Goal: Use online tool/utility: Utilize a website feature to perform a specific function

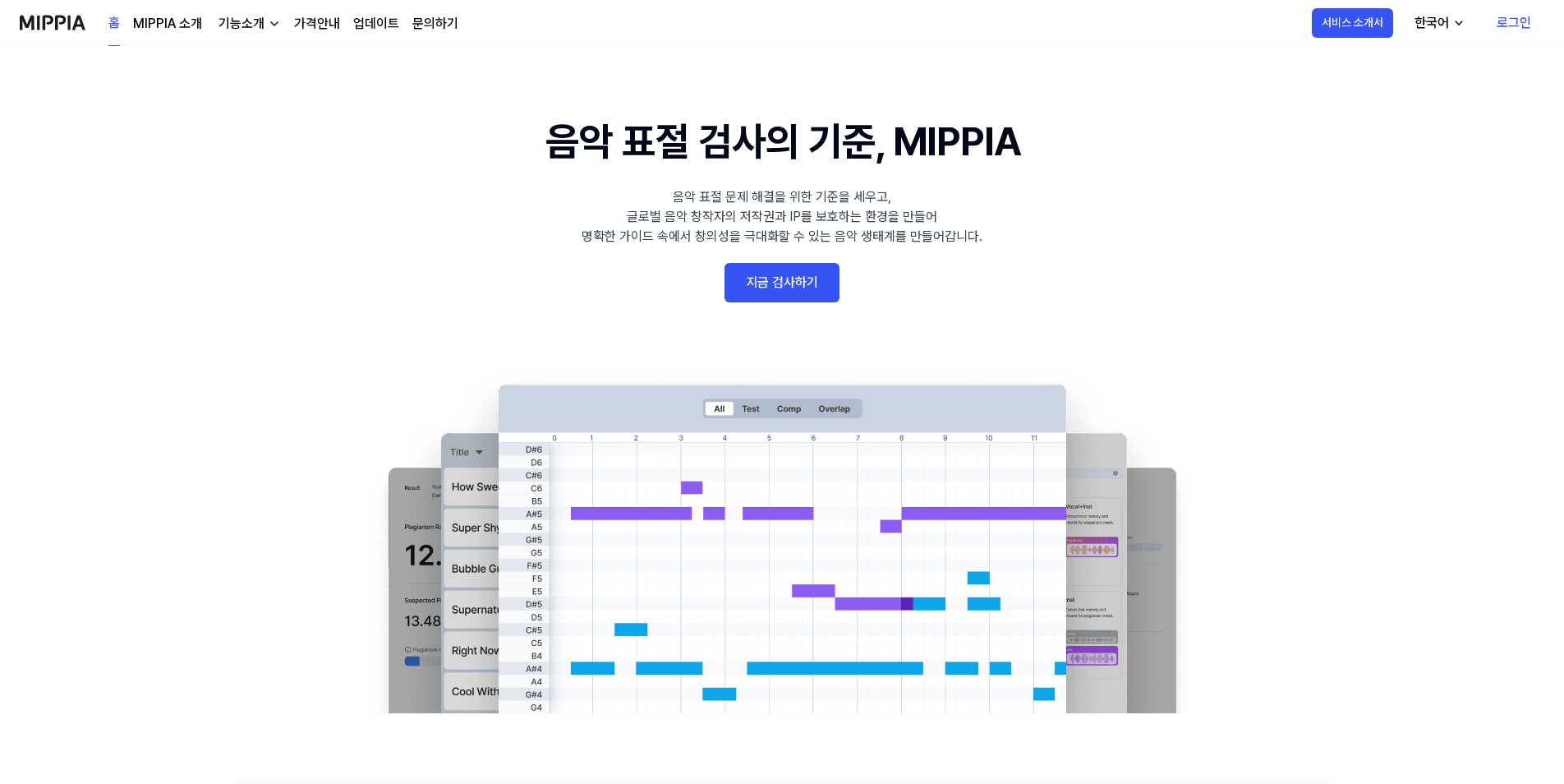
click at [1290, 243] on 배너 "음악 표절 검사의 기준, MIPPIA 음악 표절 문제 해결을 위한 기준을 세우고, 글로벌 음악 창작자의 저작권과 IP를 보호하는 환경을 만들어…" at bounding box center [782, 413] width 1184 height 601
click at [1515, 37] on link "로그인" at bounding box center [1515, 22] width 61 height 46
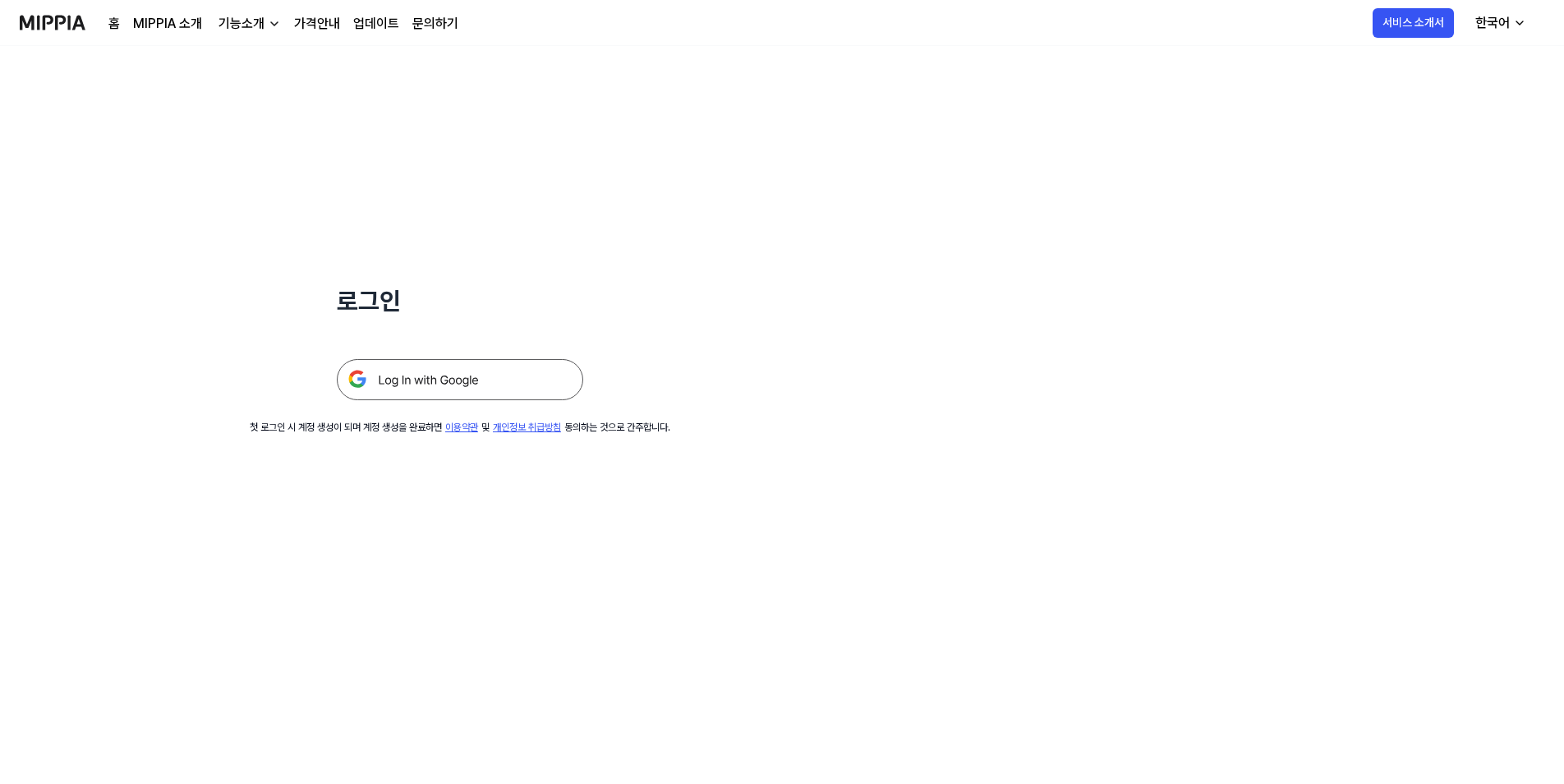
click at [492, 380] on img at bounding box center [459, 379] width 247 height 41
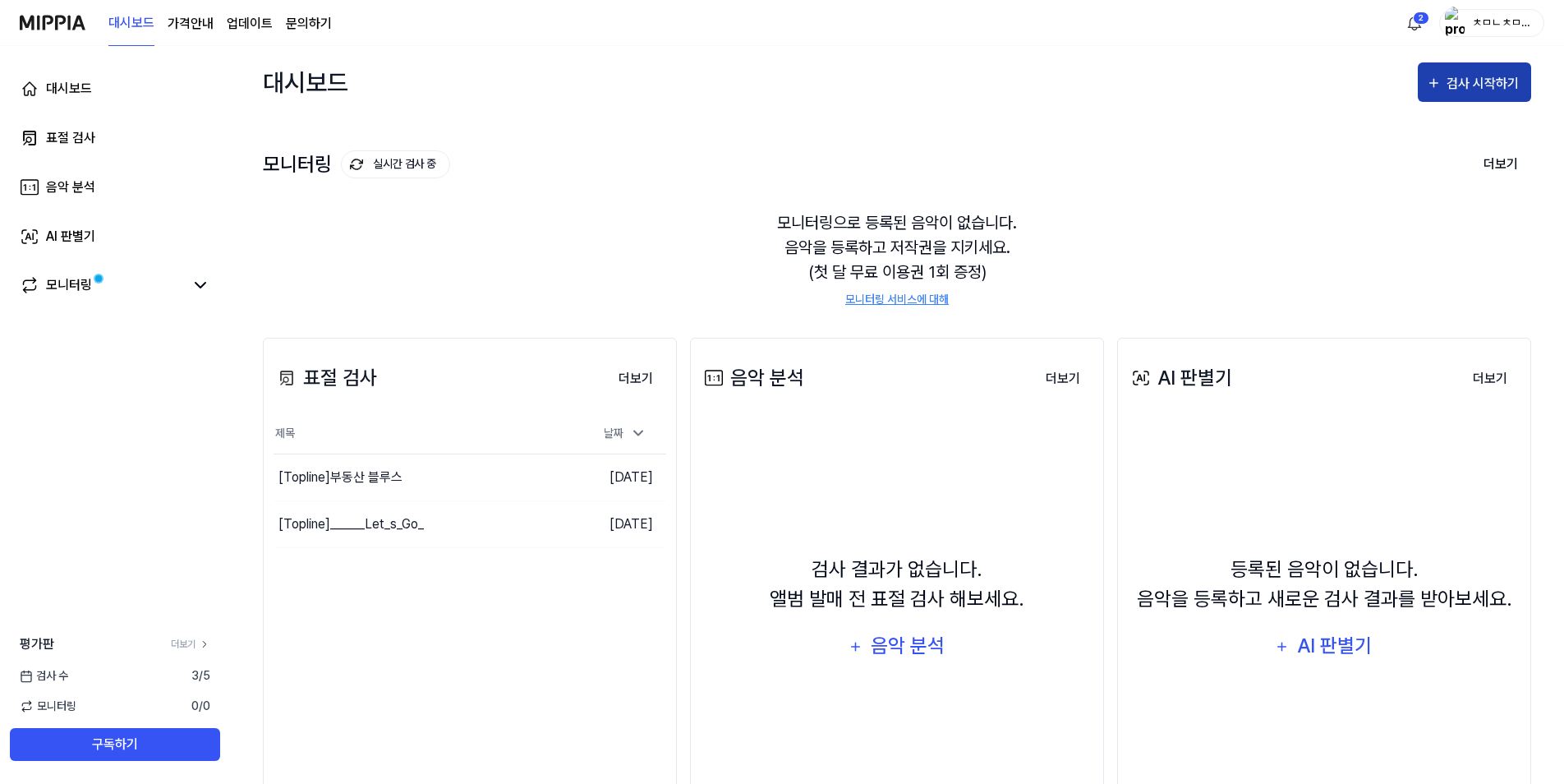
click at [1438, 91] on icon "button" at bounding box center [1434, 83] width 15 height 20
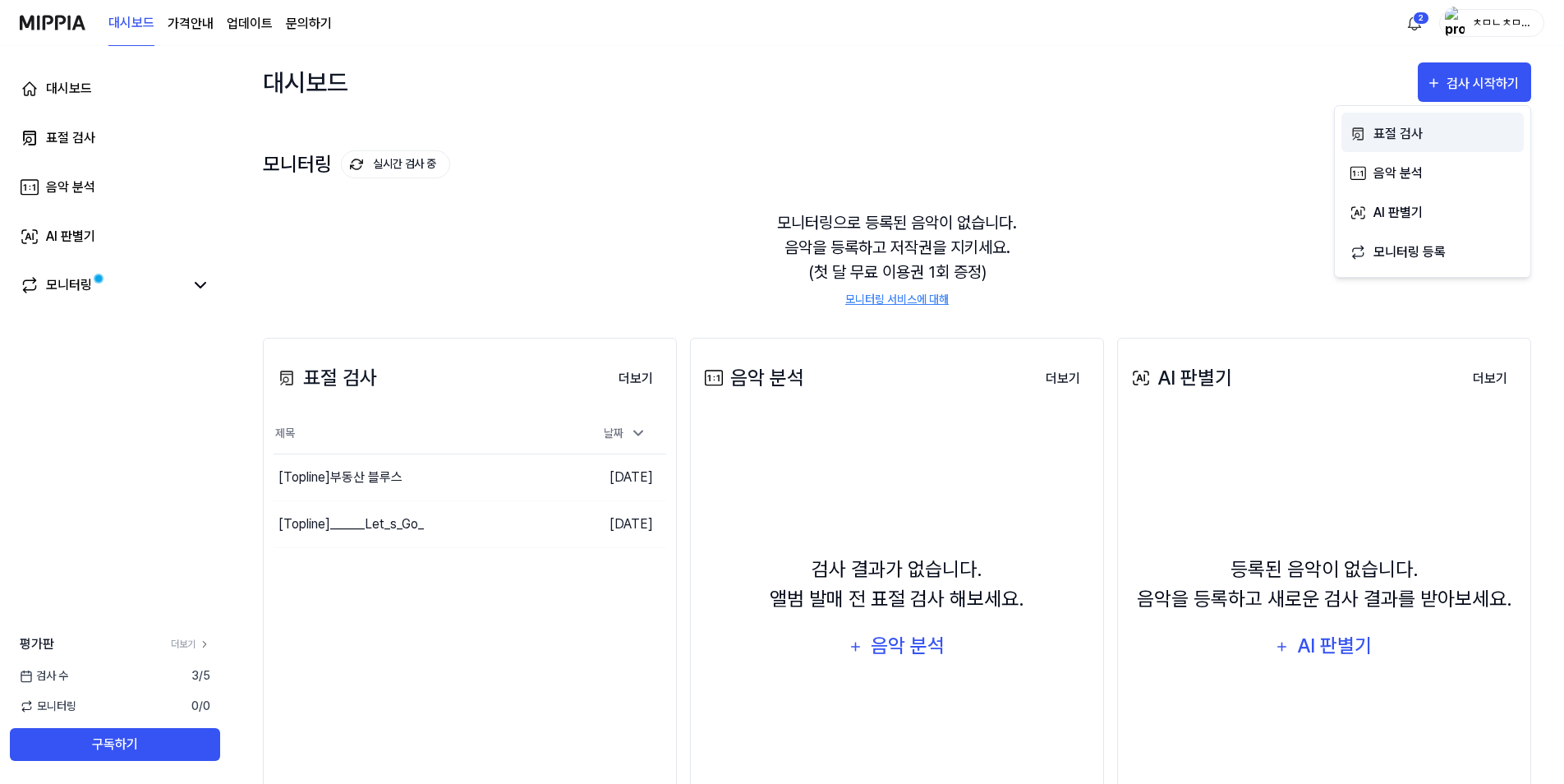
click at [1433, 130] on div "표절 검사" at bounding box center [1445, 134] width 143 height 22
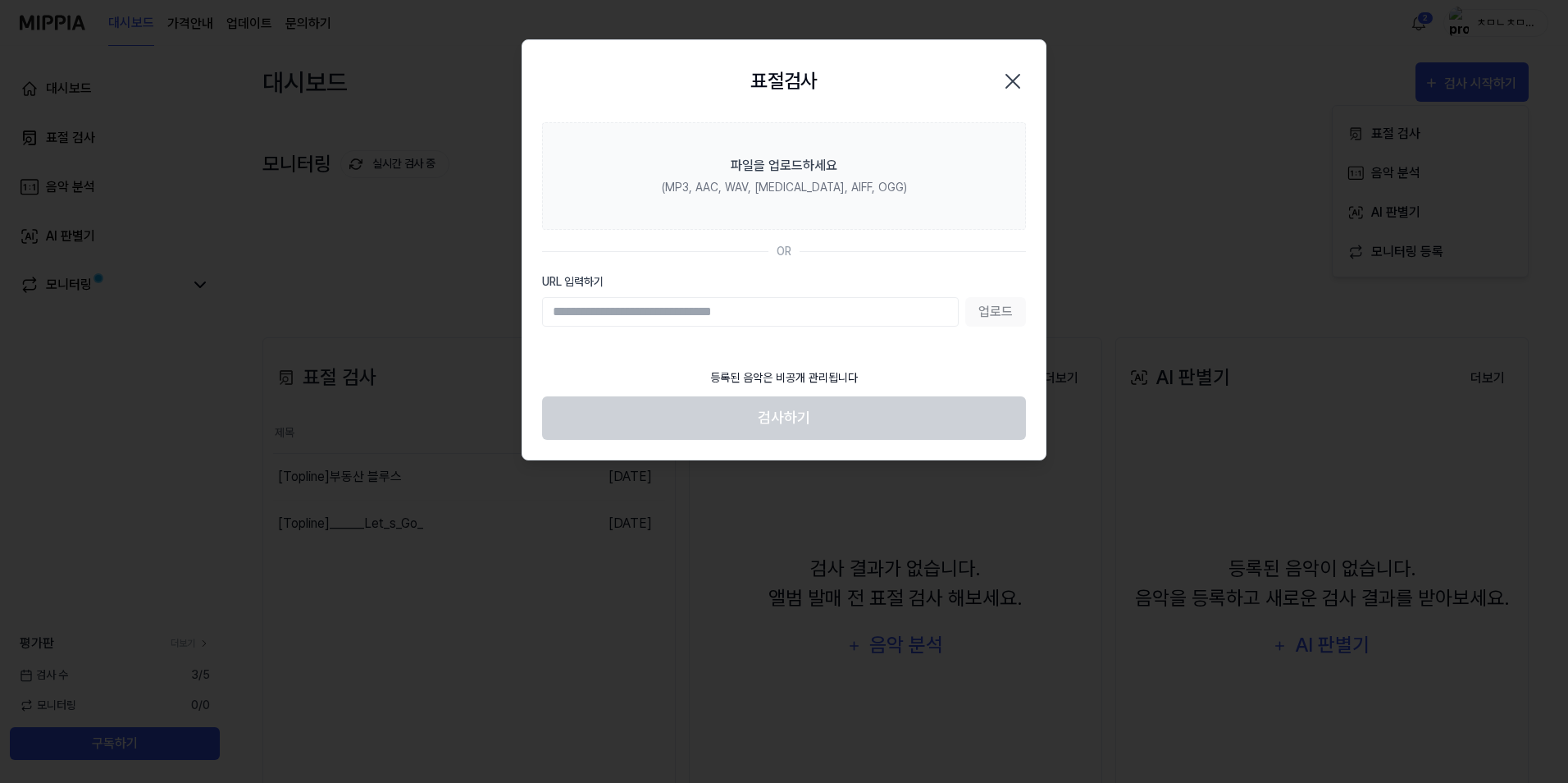
click at [755, 294] on div "URL 입력하기 업로드" at bounding box center [784, 300] width 484 height 54
click at [749, 306] on input "URL 입력하기" at bounding box center [750, 311] width 416 height 30
drag, startPoint x: 955, startPoint y: 372, endPoint x: 969, endPoint y: 375, distance: 14.3
click at [958, 373] on footer "등록된 음악은 비공개 관리됩니다 검사하기" at bounding box center [784, 400] width 484 height 81
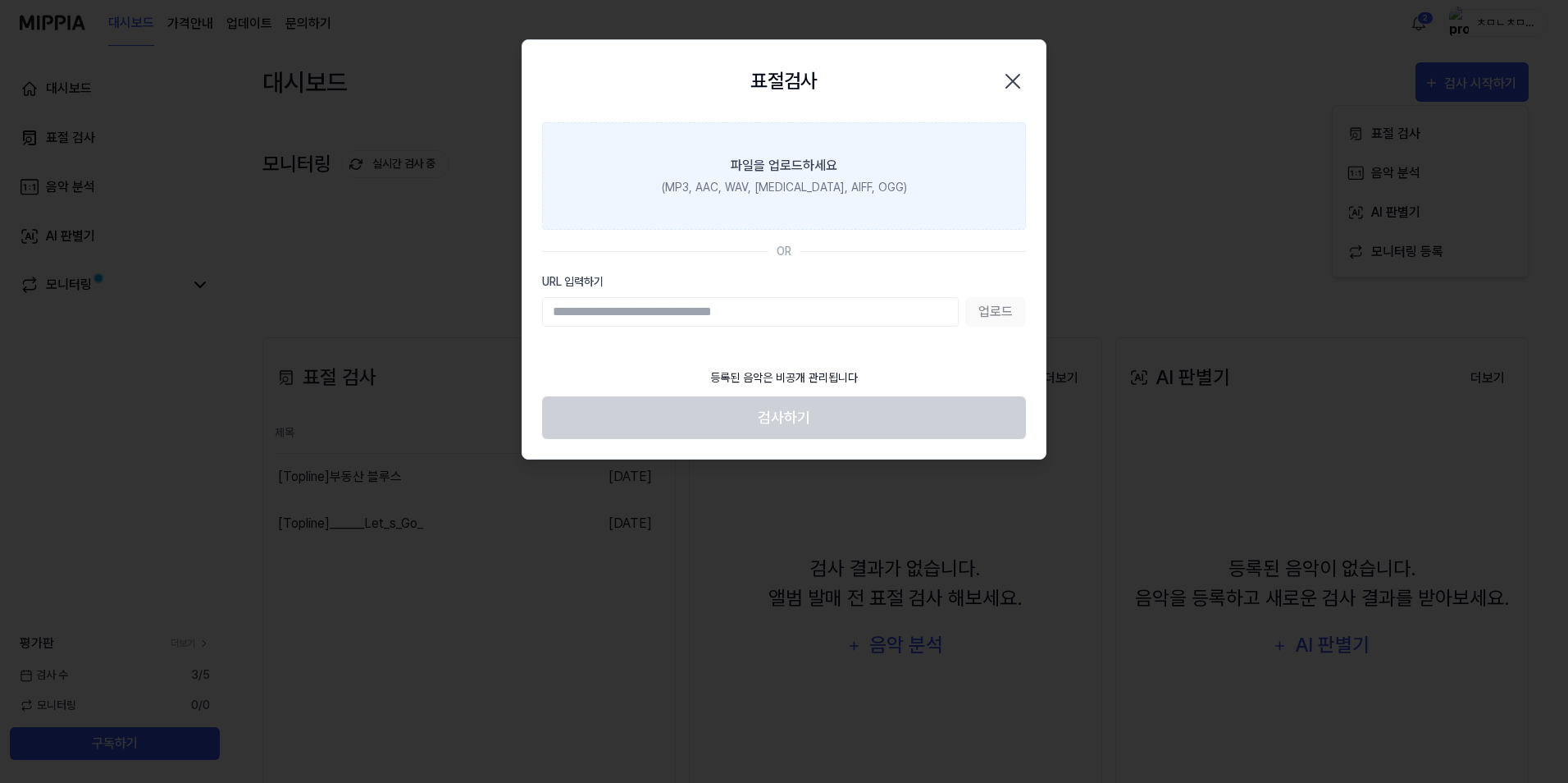
click at [673, 126] on label "파일을 업로드하세요 (MP3, AAC, WAV, [MEDICAL_DATA], AIFF, OGG)" at bounding box center [784, 176] width 484 height 108
click at [0, 0] on input "파일을 업로드하세요 (MP3, AAC, WAV, [MEDICAL_DATA], AIFF, OGG)" at bounding box center [0, 0] width 0 height 0
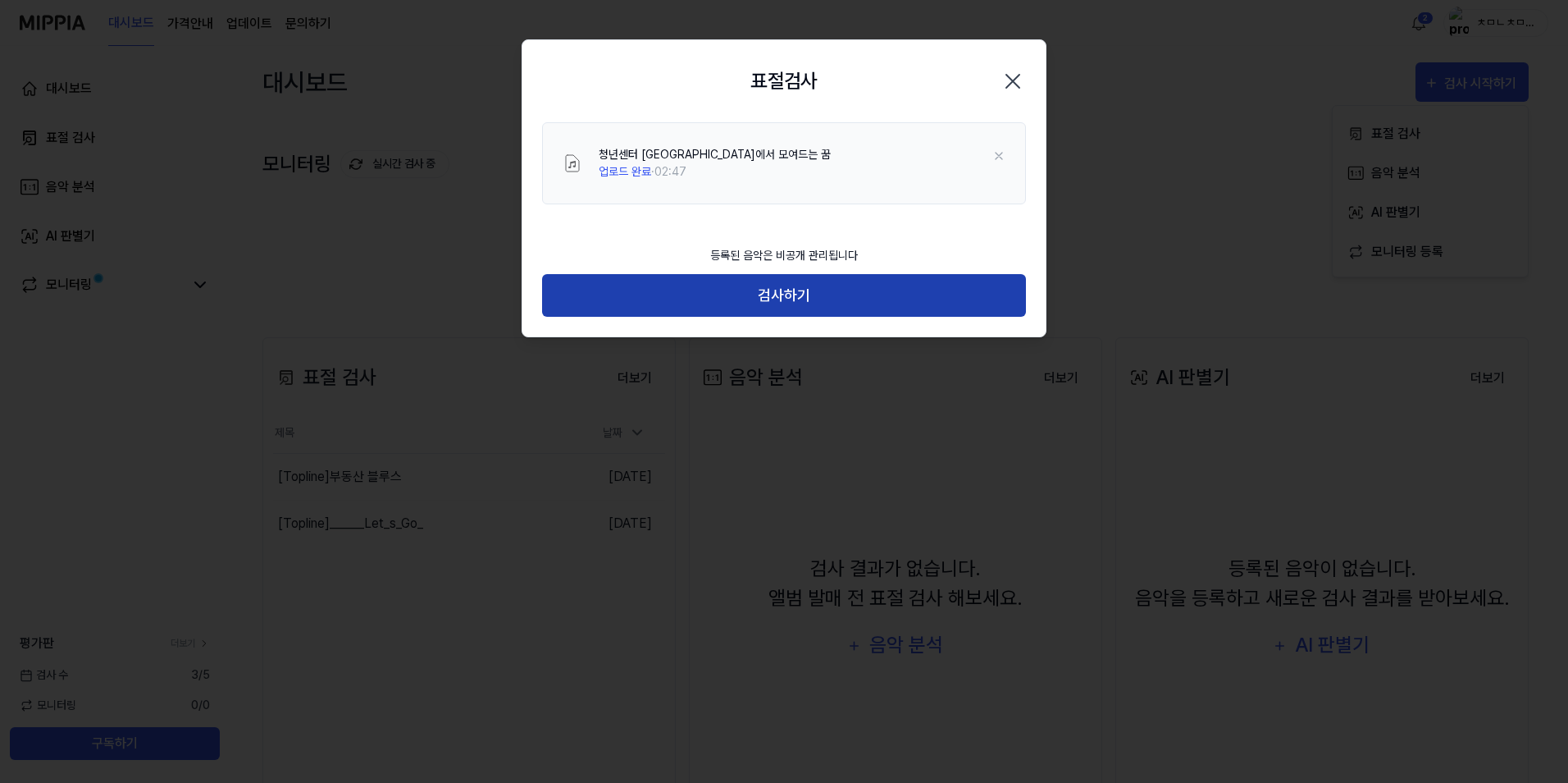
click at [802, 300] on button "검사하기" at bounding box center [784, 296] width 484 height 44
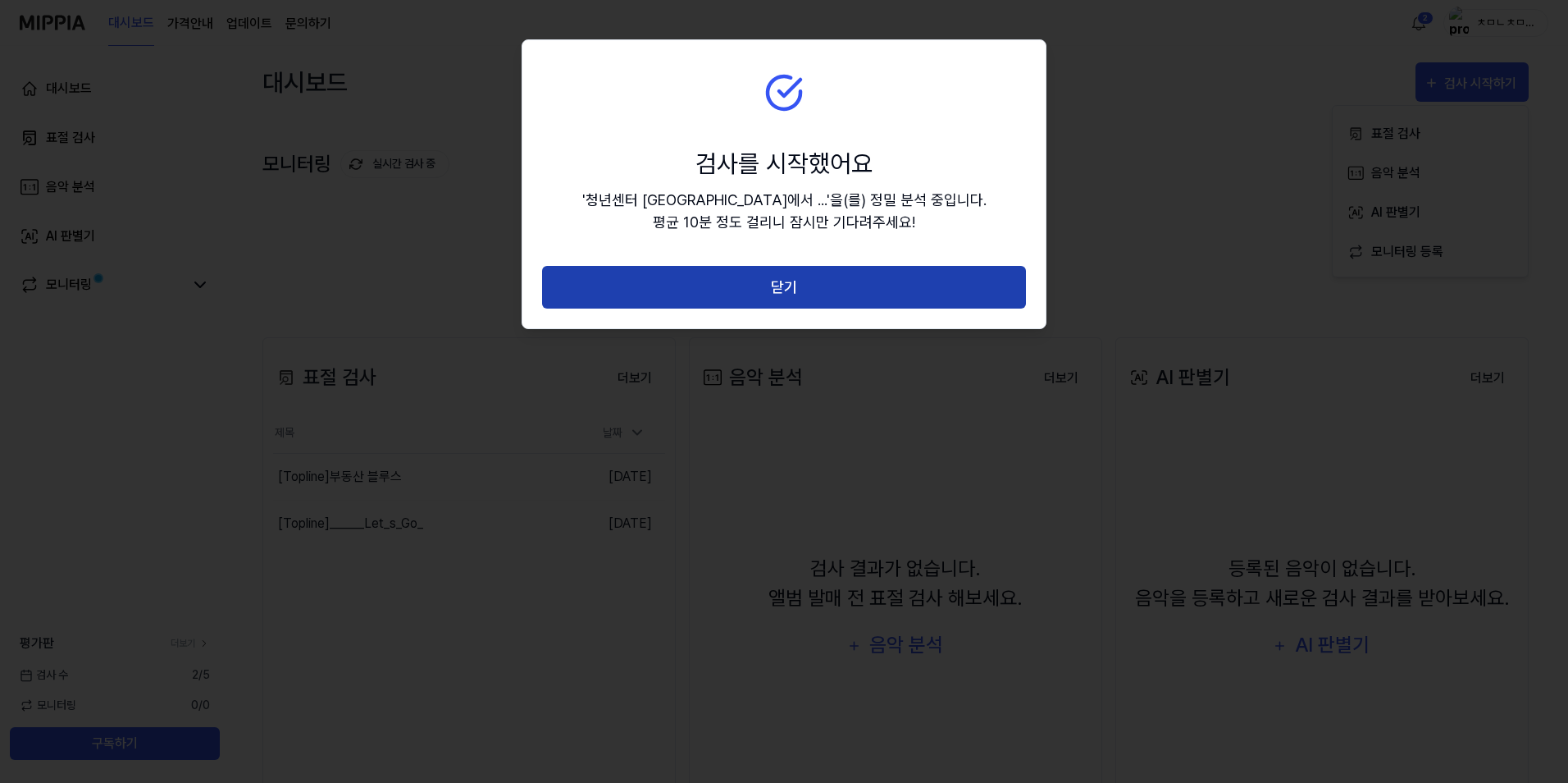
click at [827, 295] on button "닫기" at bounding box center [784, 288] width 484 height 44
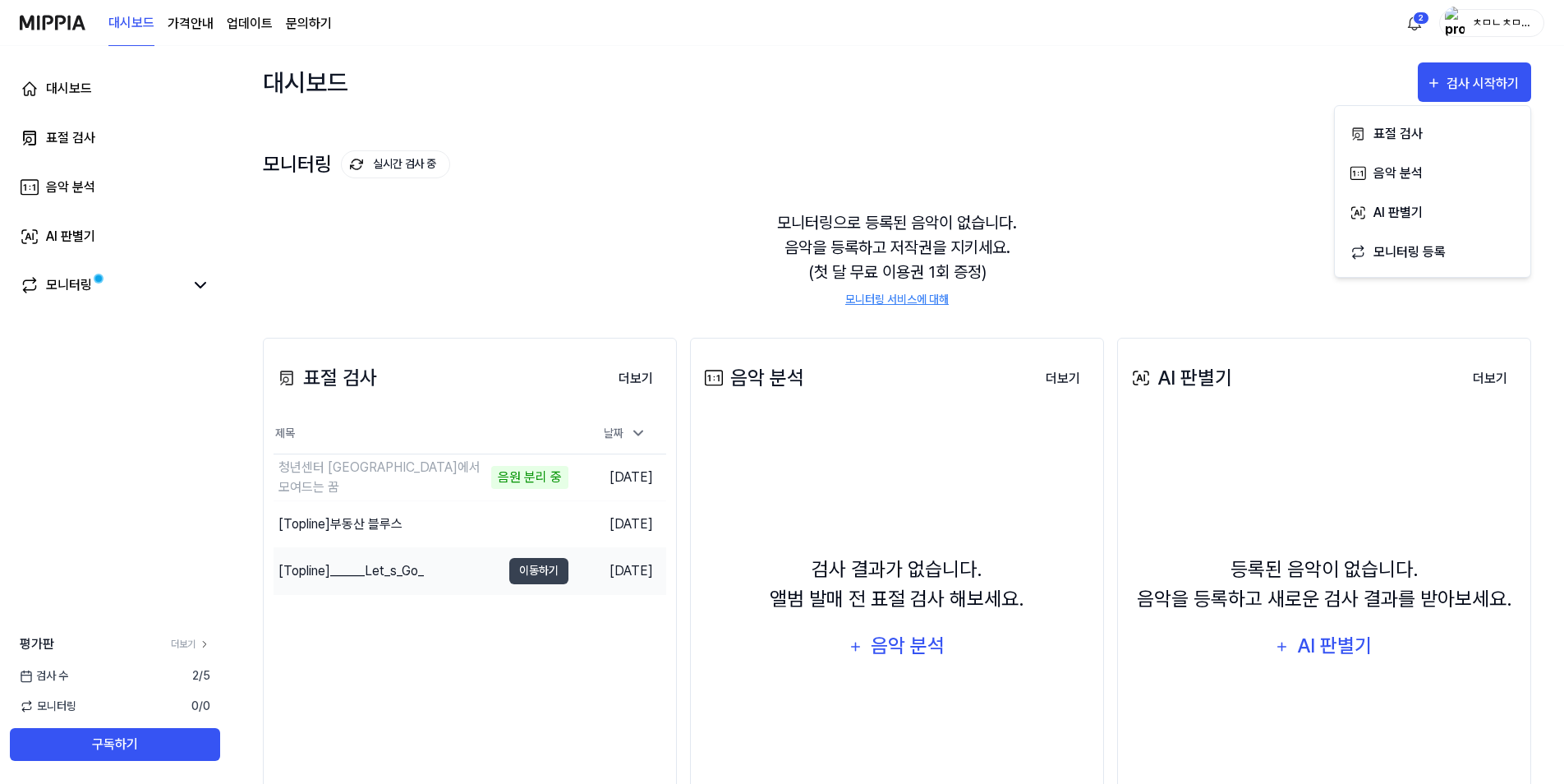
click at [383, 578] on div "[Topline] ______Let_s_Go_" at bounding box center [351, 571] width 145 height 20
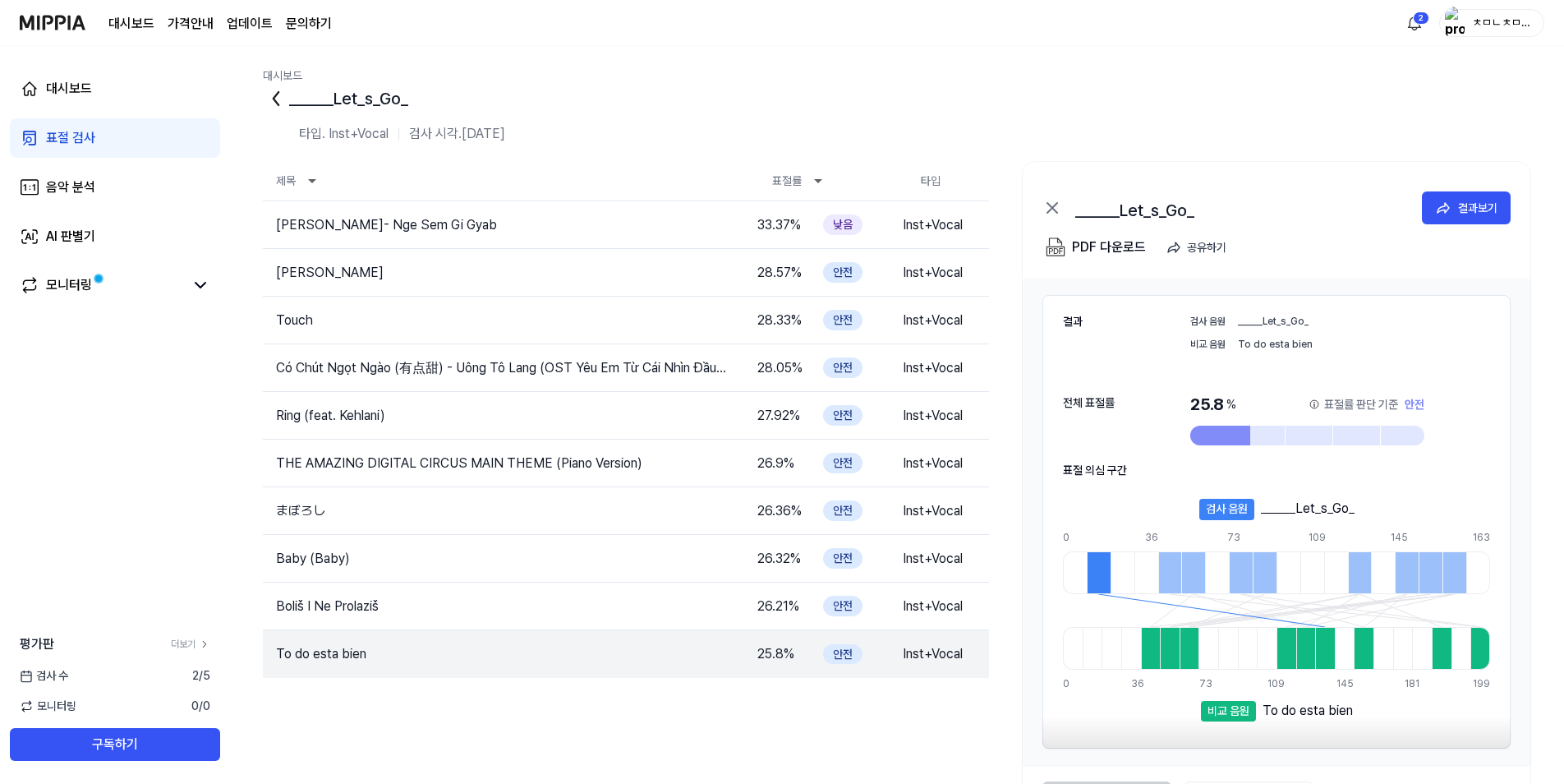
click at [1464, 32] on img "button" at bounding box center [1455, 22] width 20 height 33
click at [1225, 91] on div "______Let_s_Go_" at bounding box center [897, 98] width 1269 height 26
